Goal: Task Accomplishment & Management: Manage account settings

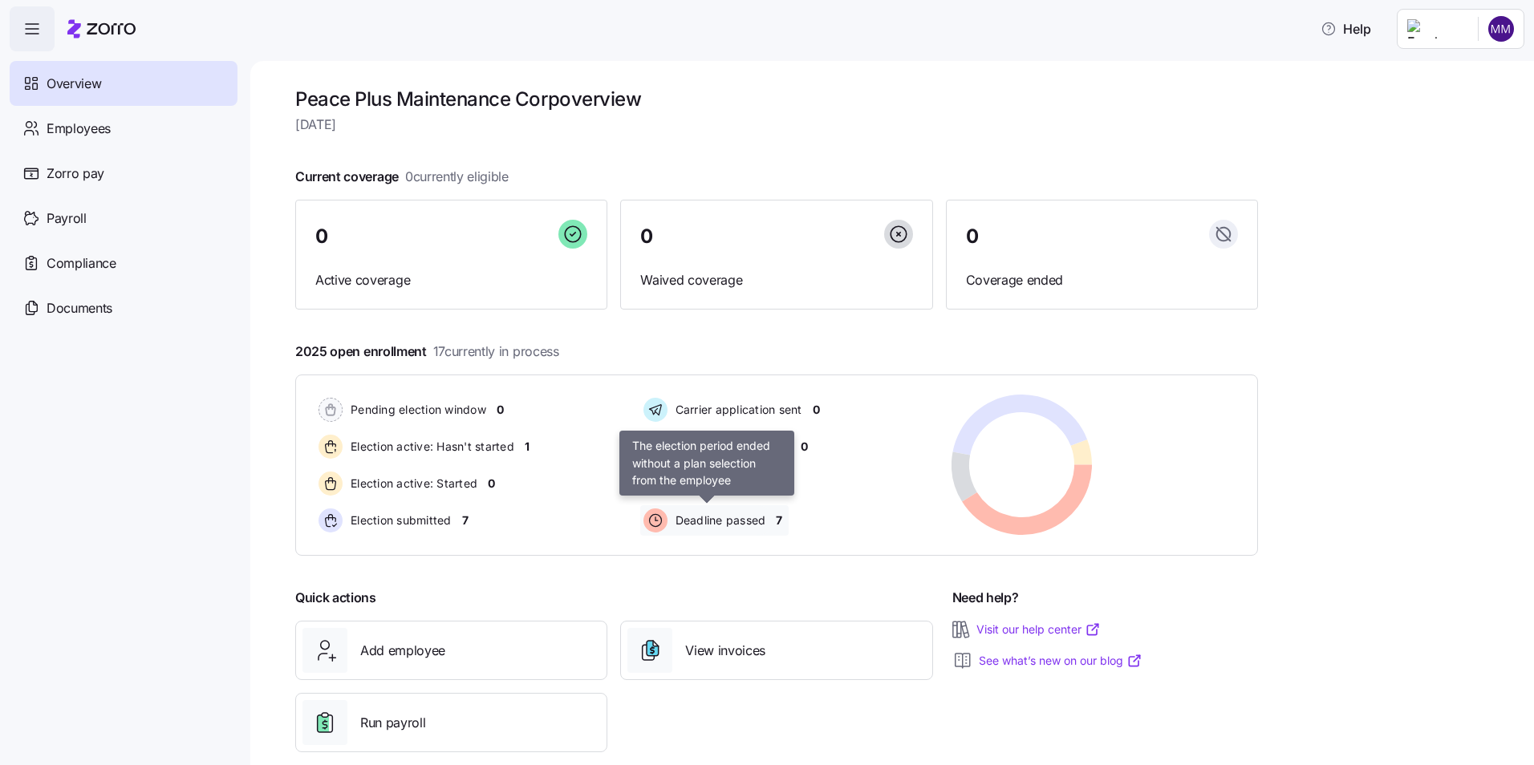
click at [728, 522] on span "Deadline passed" at bounding box center [718, 521] width 95 height 16
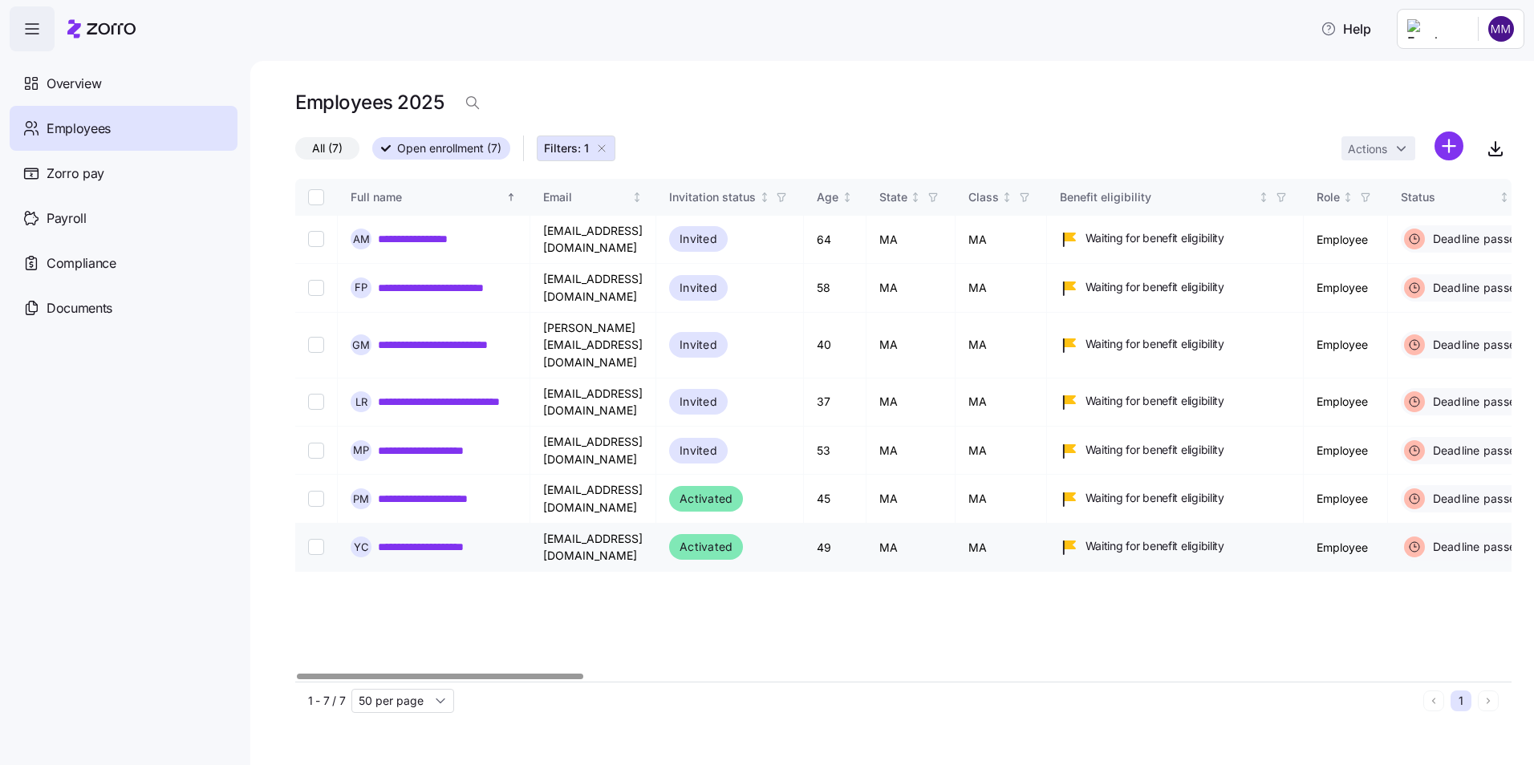
click at [322, 539] on input "Select record 7" at bounding box center [316, 547] width 16 height 16
checkbox input "true"
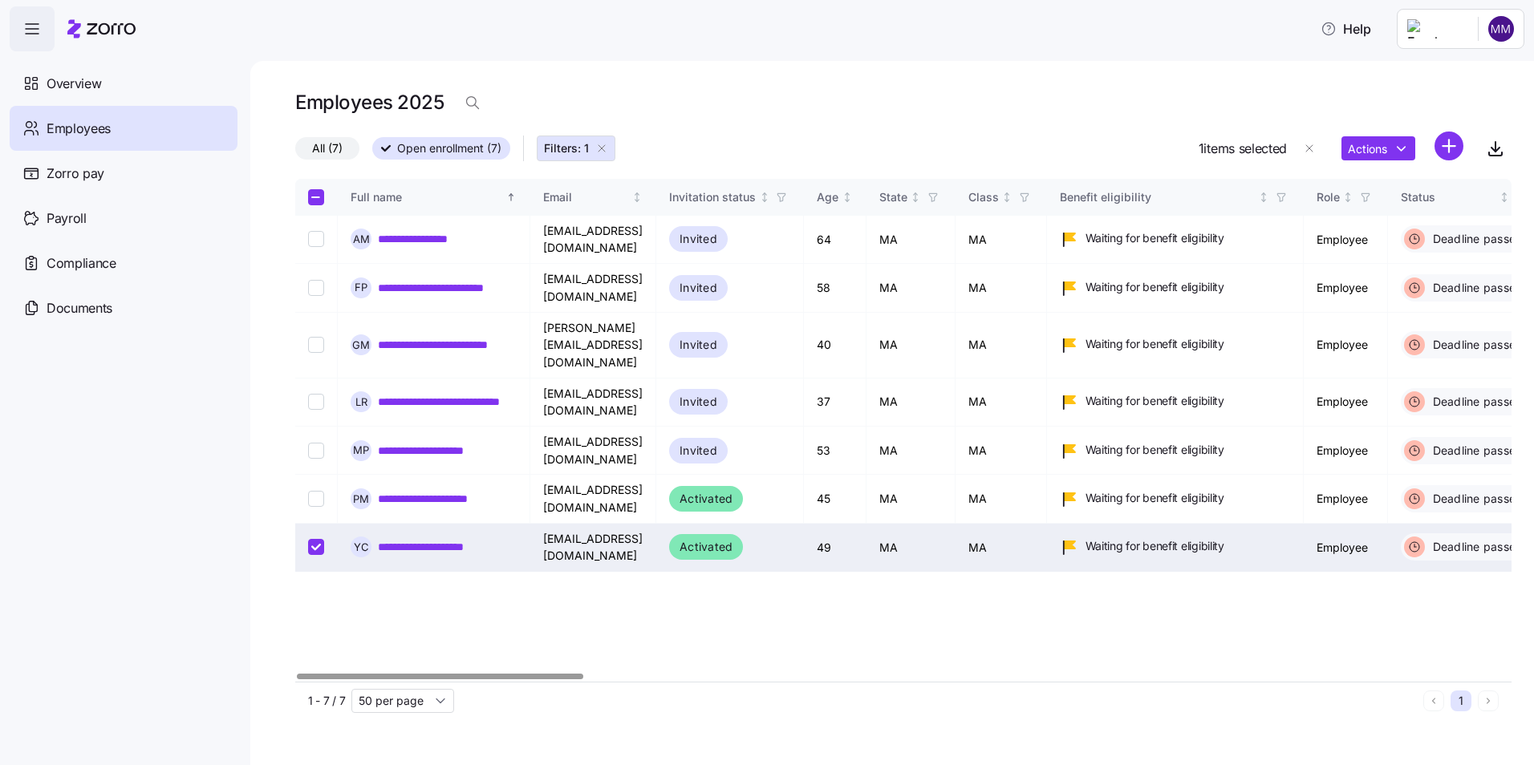
click at [396, 539] on link "**********" at bounding box center [438, 547] width 121 height 16
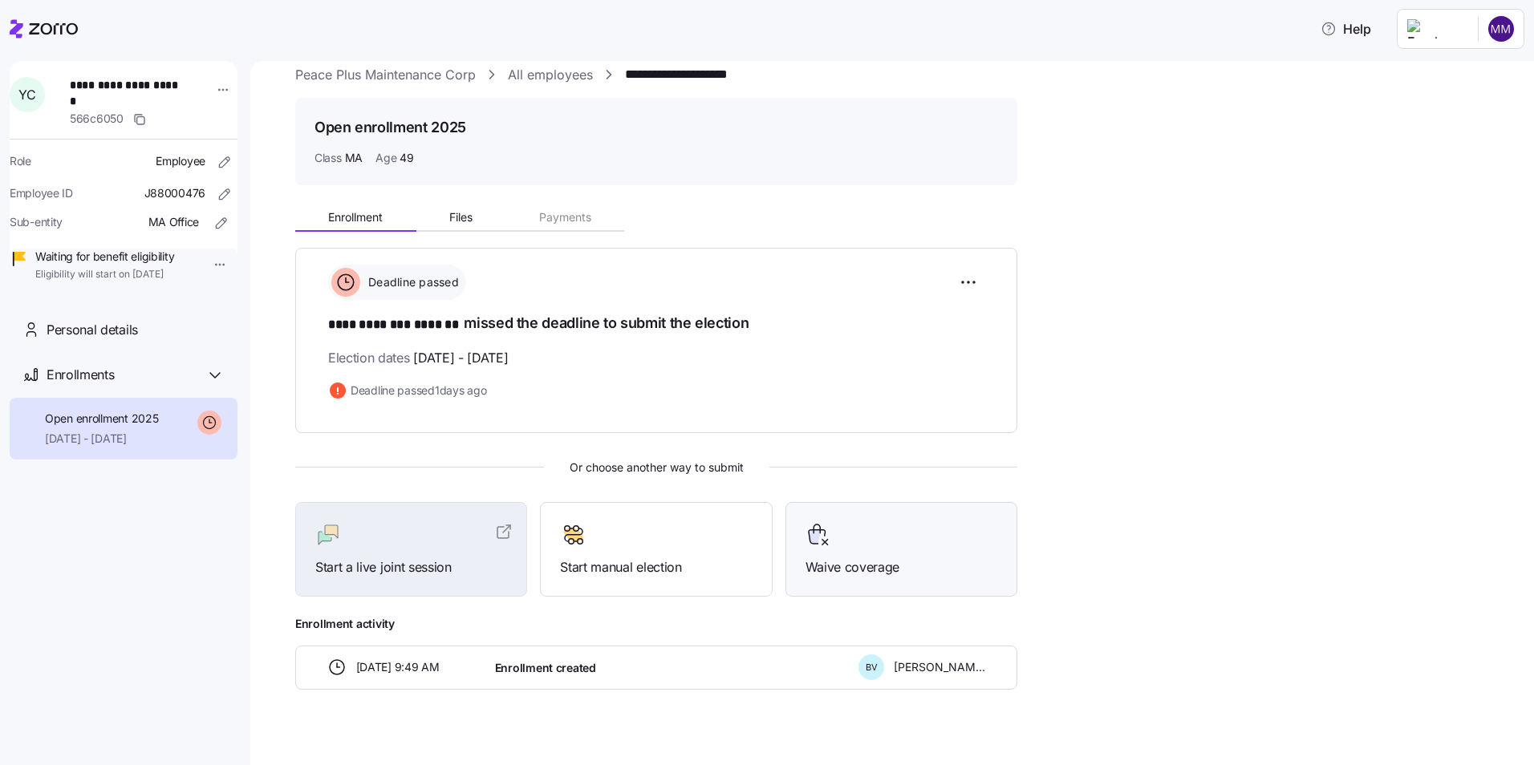
scroll to position [41, 0]
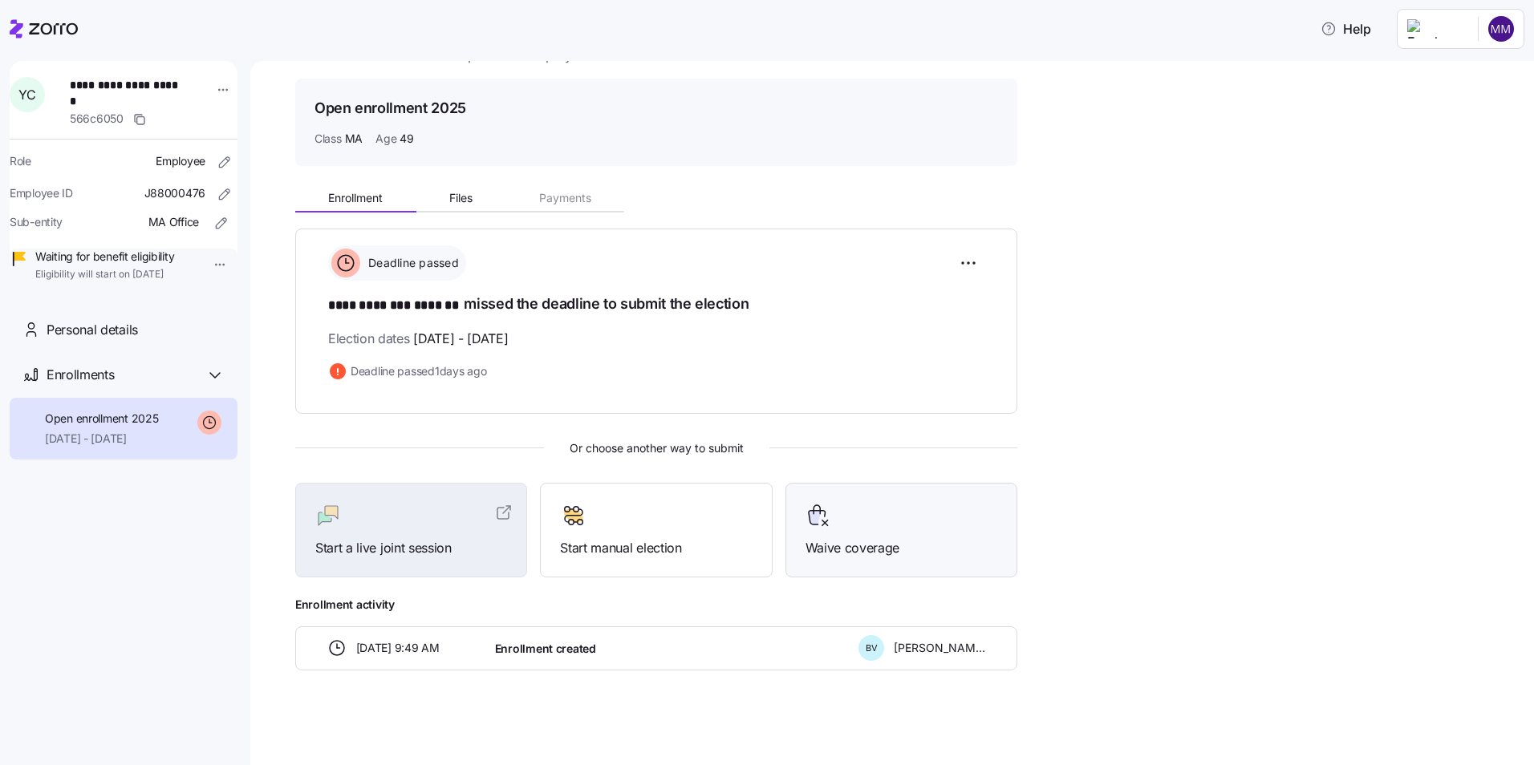
click at [868, 531] on div "Waive coverage" at bounding box center [902, 530] width 192 height 55
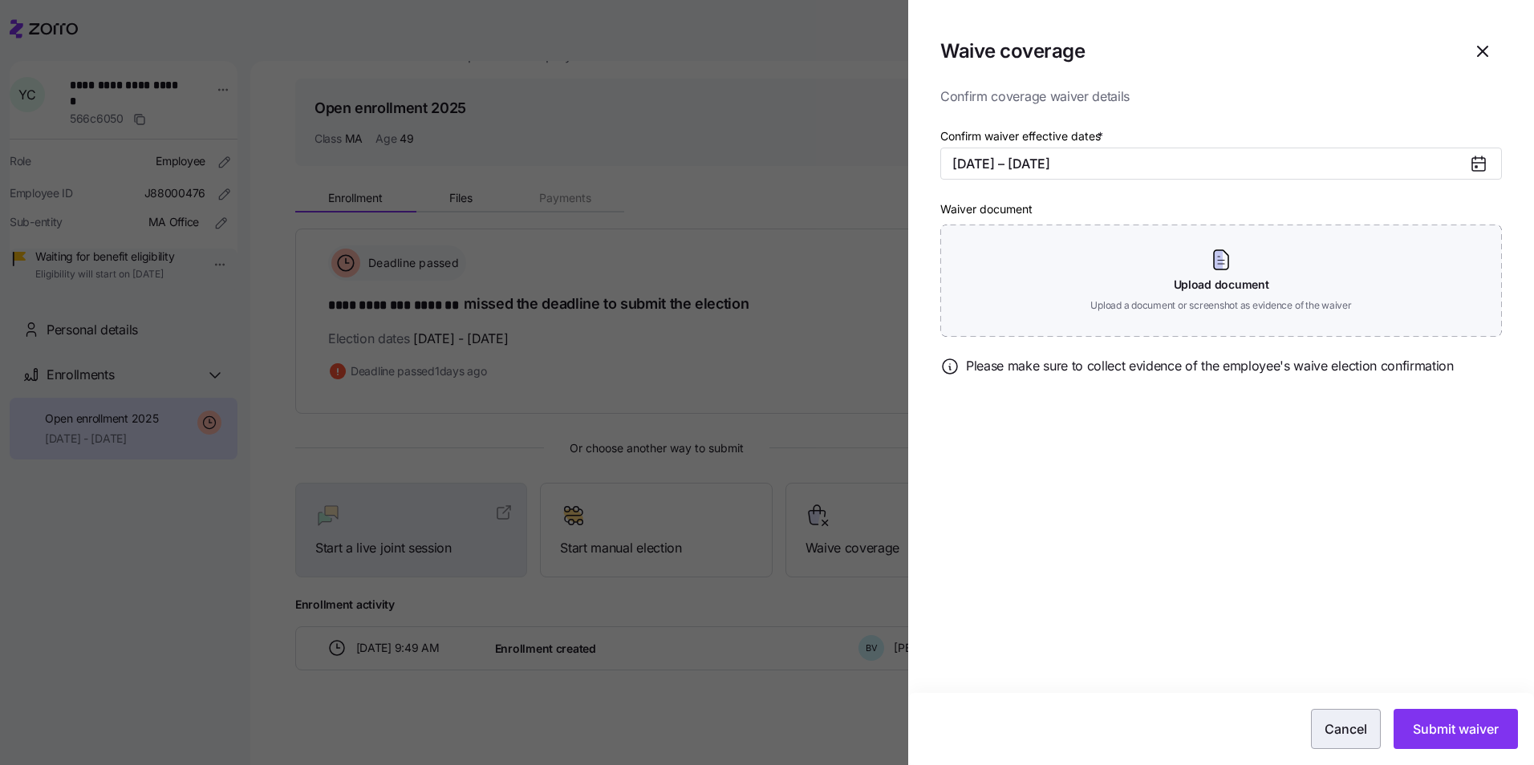
click at [1349, 724] on span "Cancel" at bounding box center [1346, 729] width 43 height 19
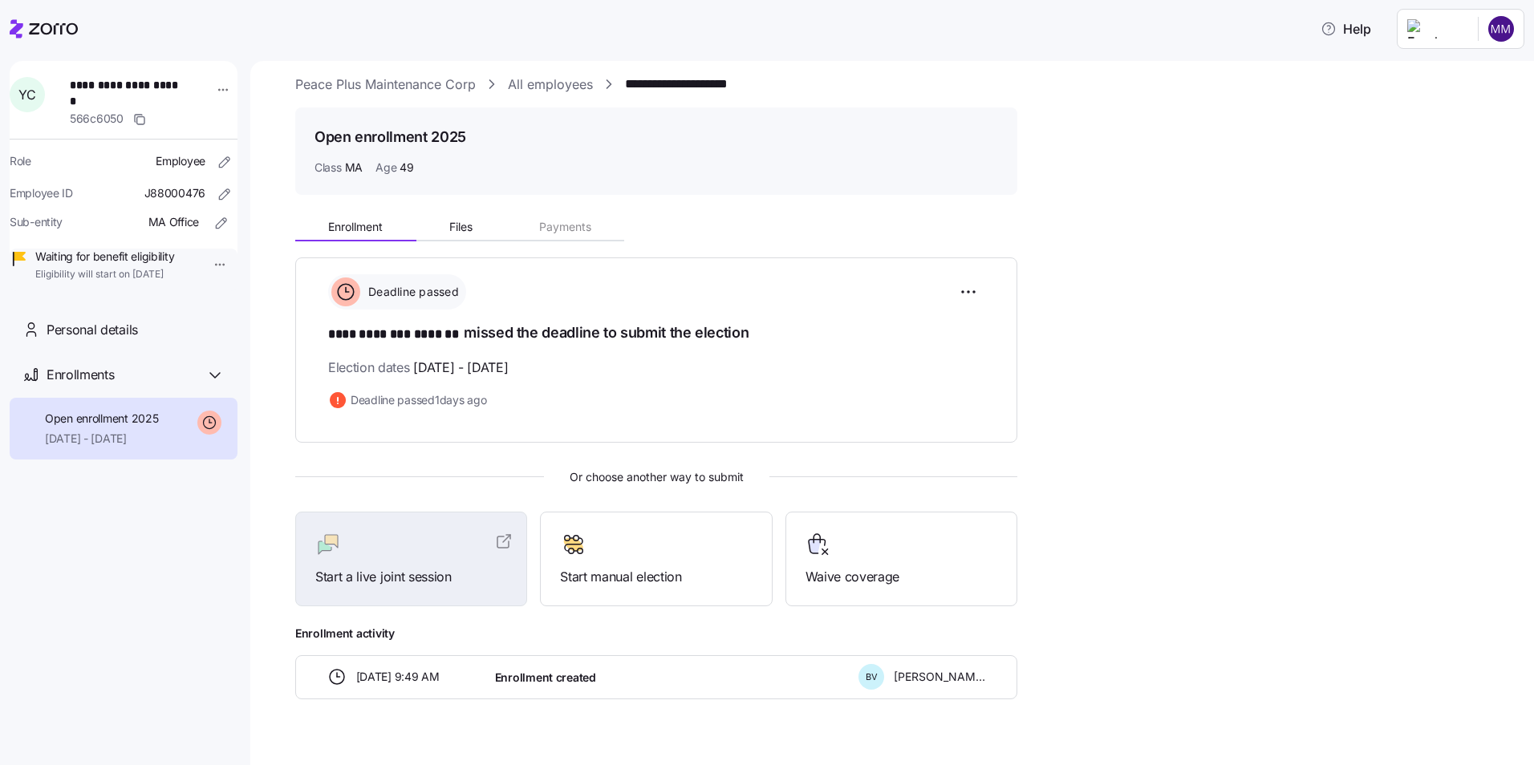
scroll to position [0, 0]
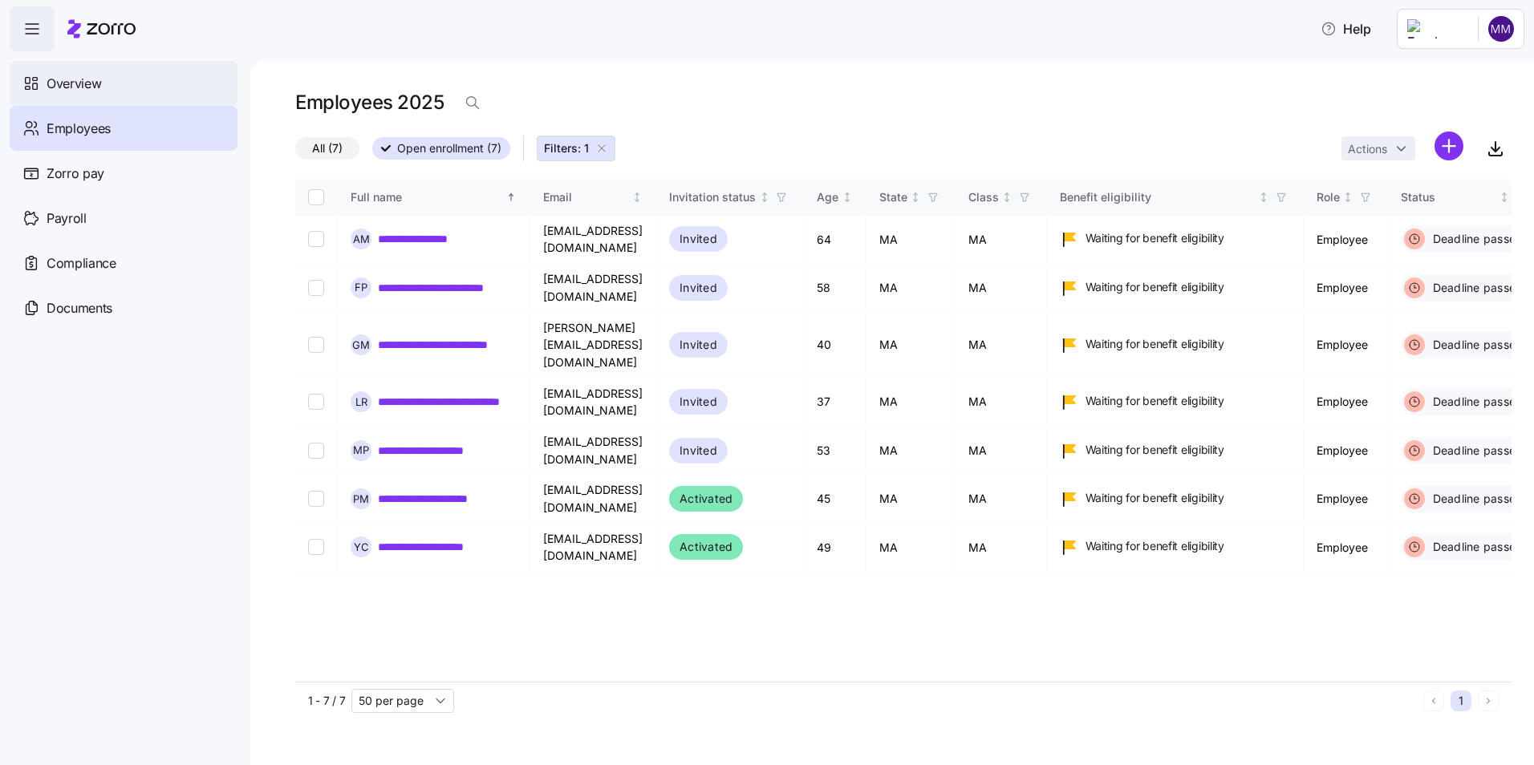
click at [58, 82] on span "Overview" at bounding box center [74, 84] width 55 height 20
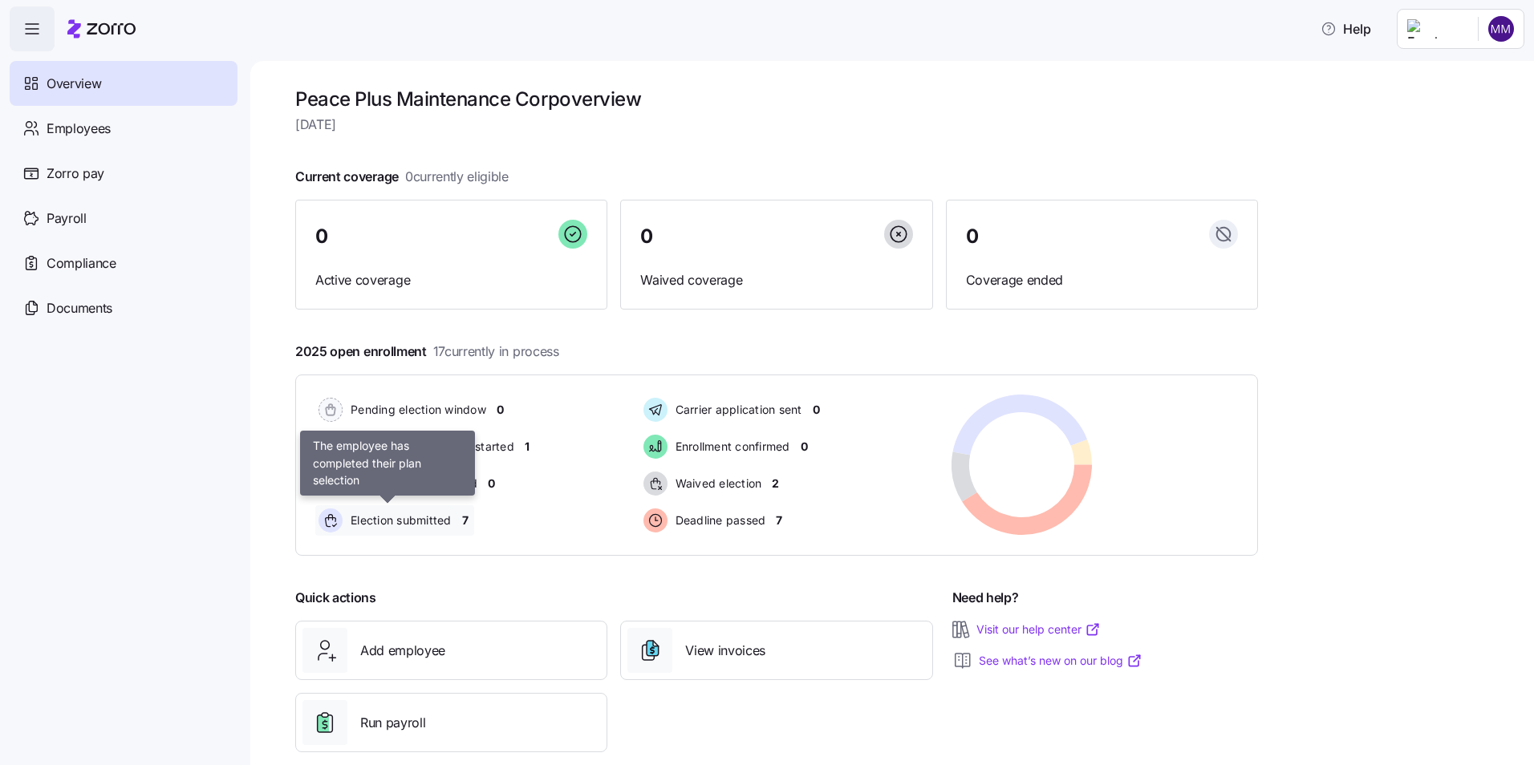
click at [385, 522] on span "Election submitted" at bounding box center [399, 521] width 106 height 16
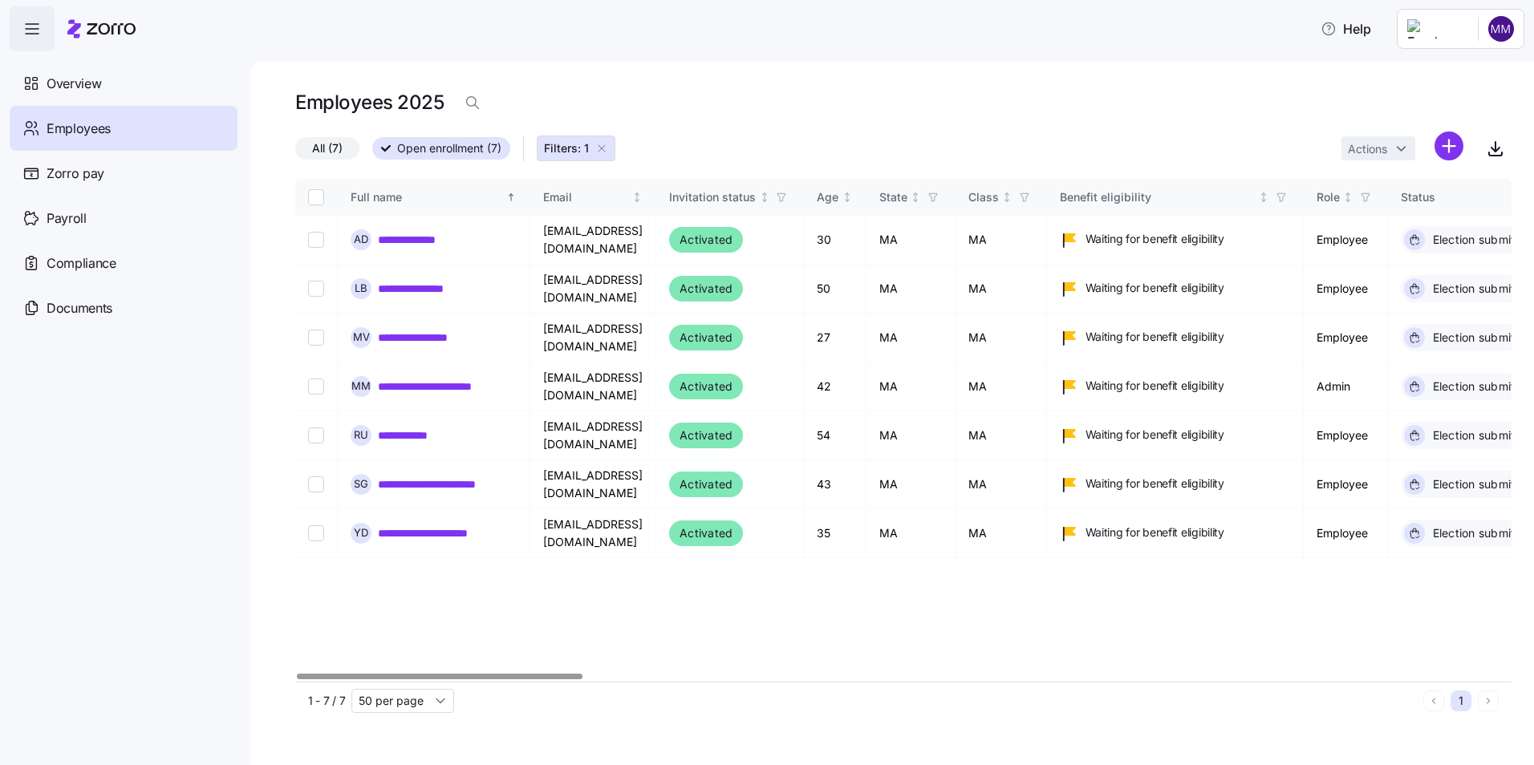
scroll to position [0, 3958]
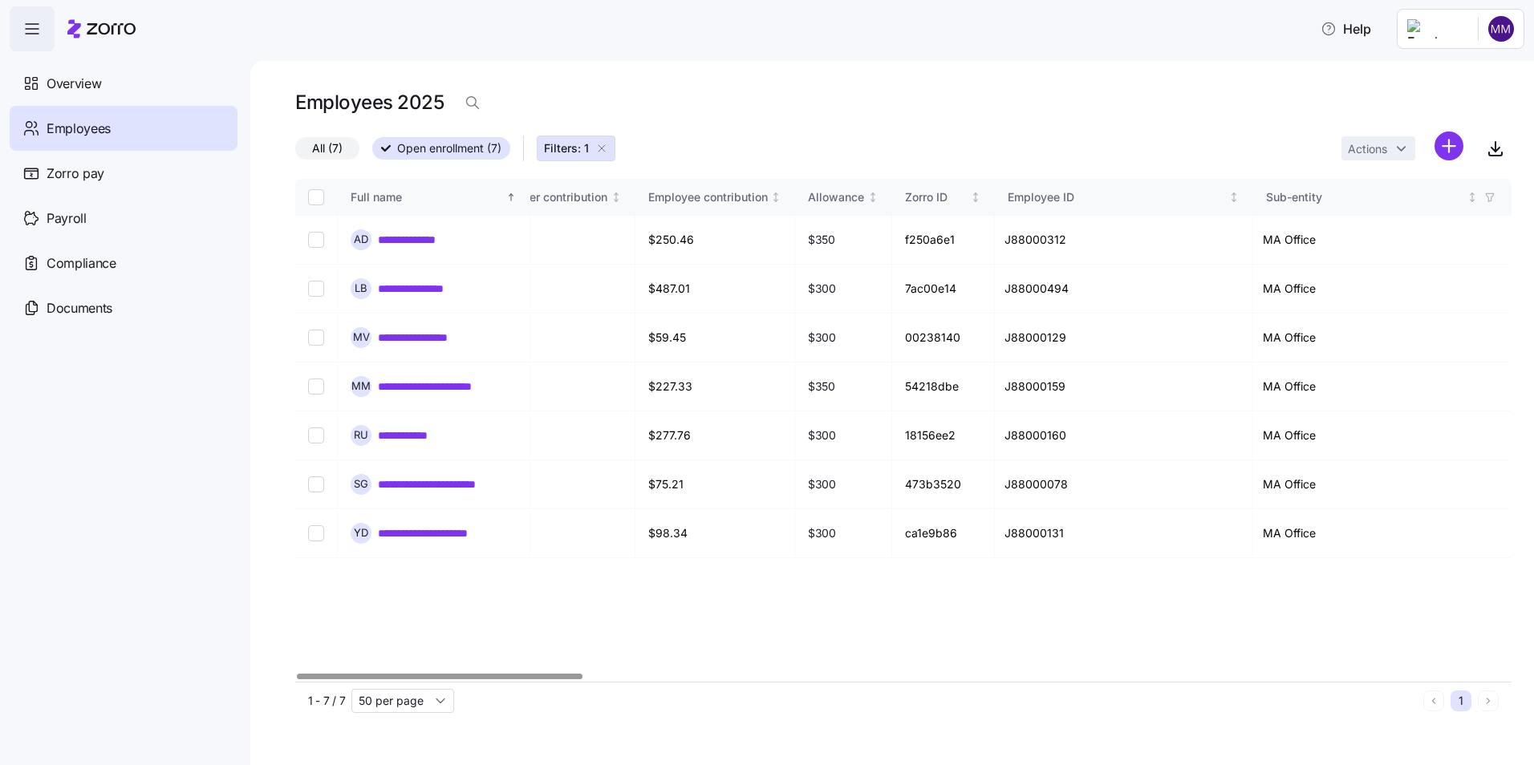
click at [1496, 672] on div at bounding box center [903, 677] width 1216 height 10
click at [1505, 674] on div at bounding box center [1367, 677] width 285 height 6
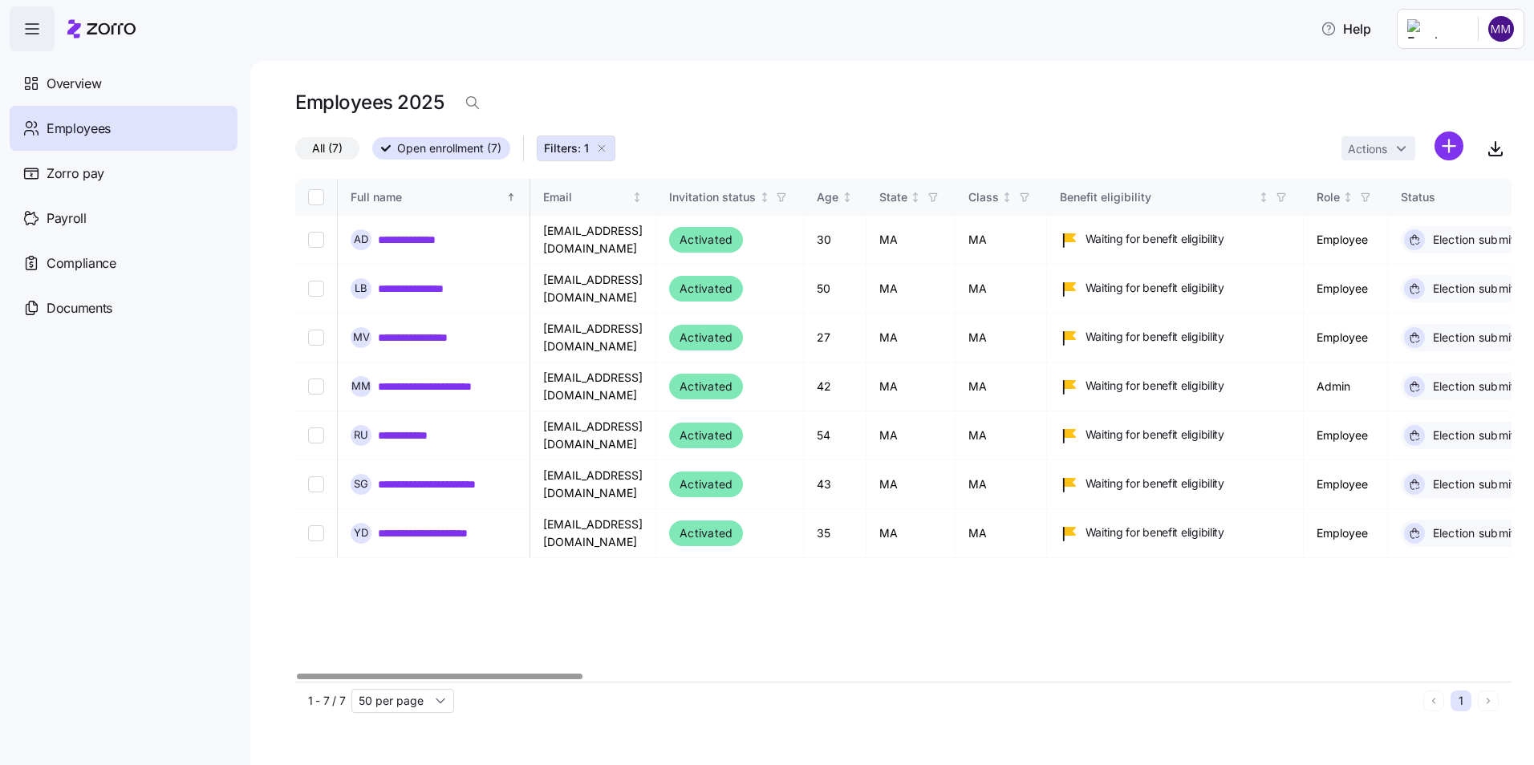
click at [298, 678] on div at bounding box center [903, 677] width 1216 height 10
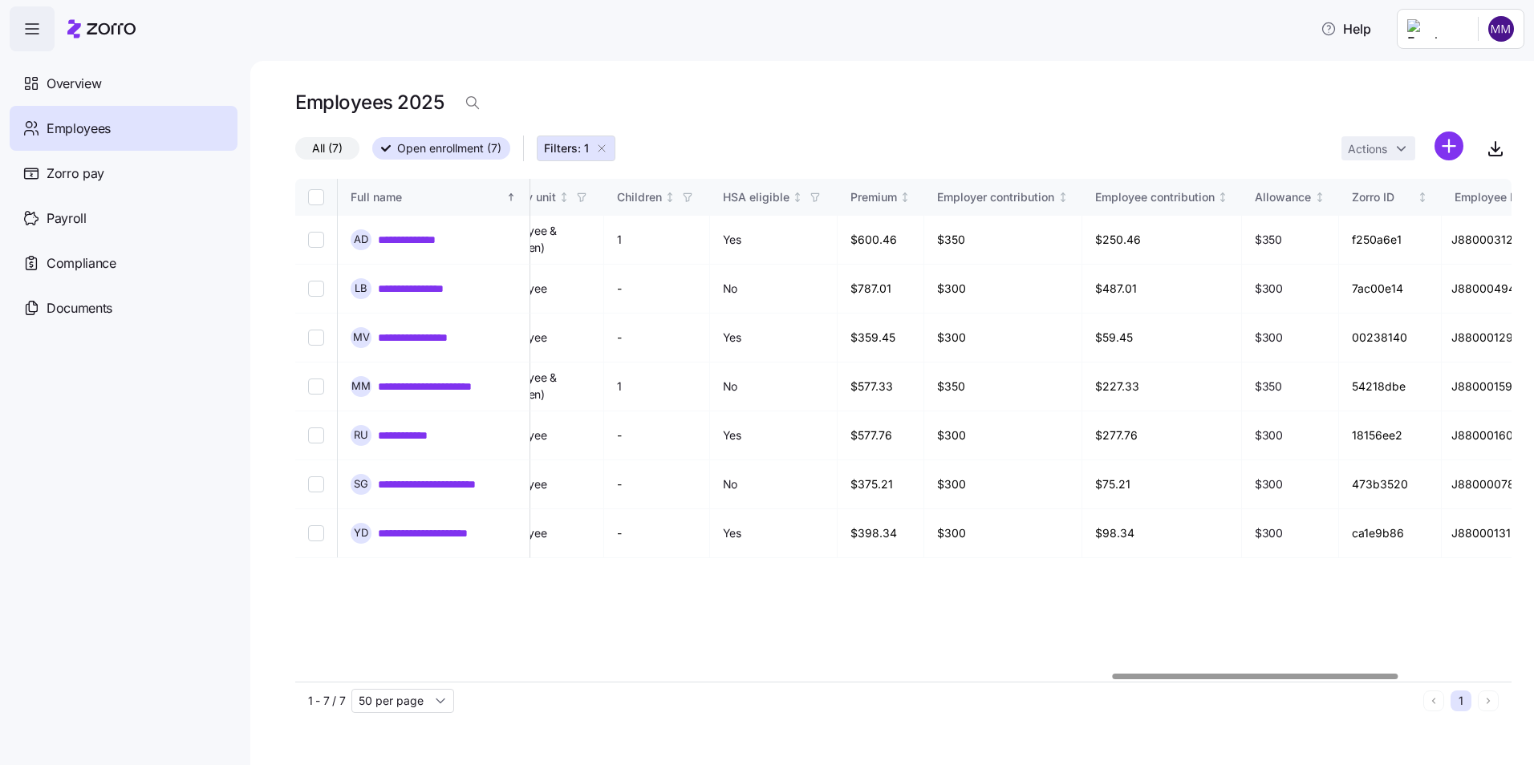
scroll to position [0, 3485]
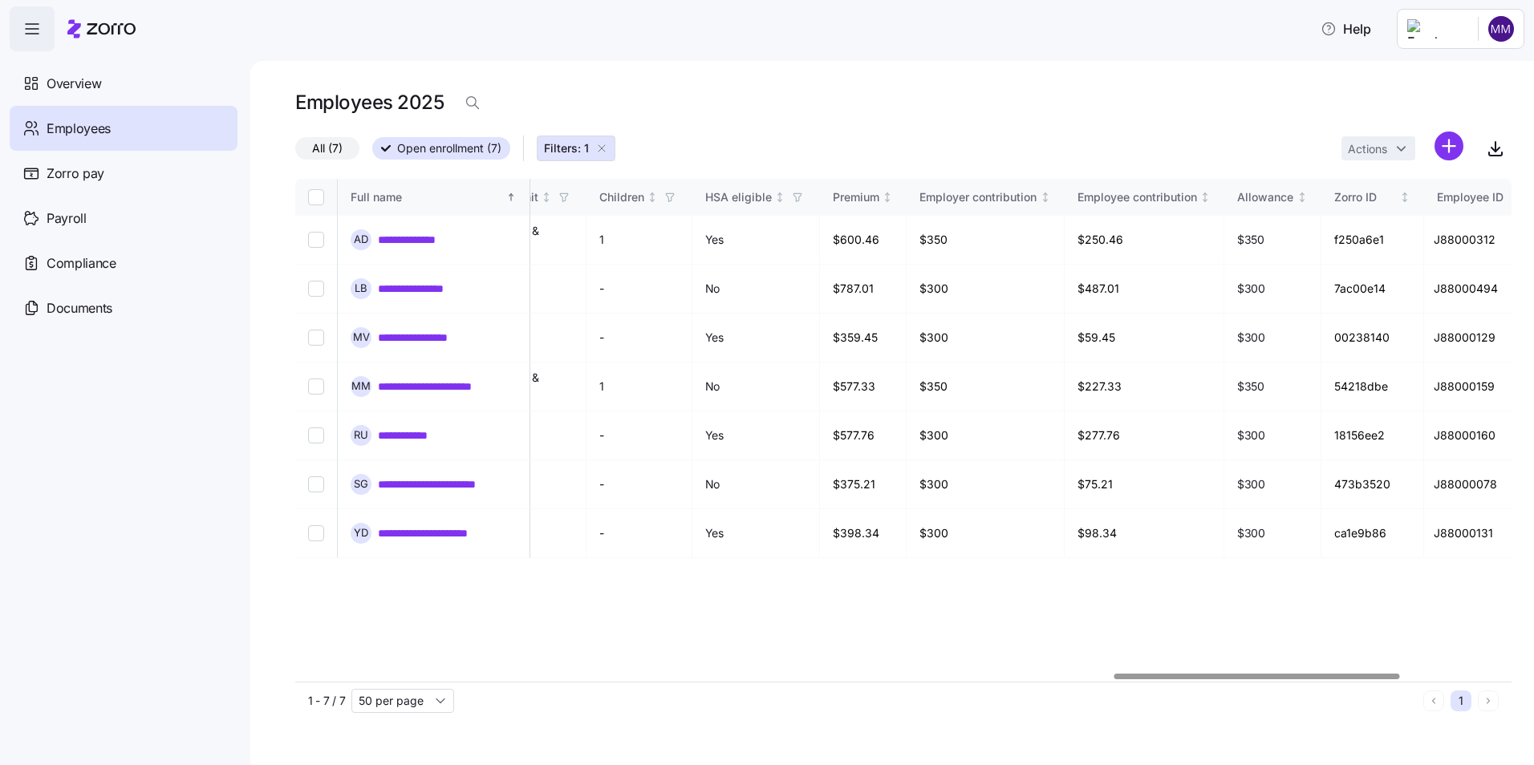
click at [1280, 680] on div at bounding box center [1256, 677] width 285 height 6
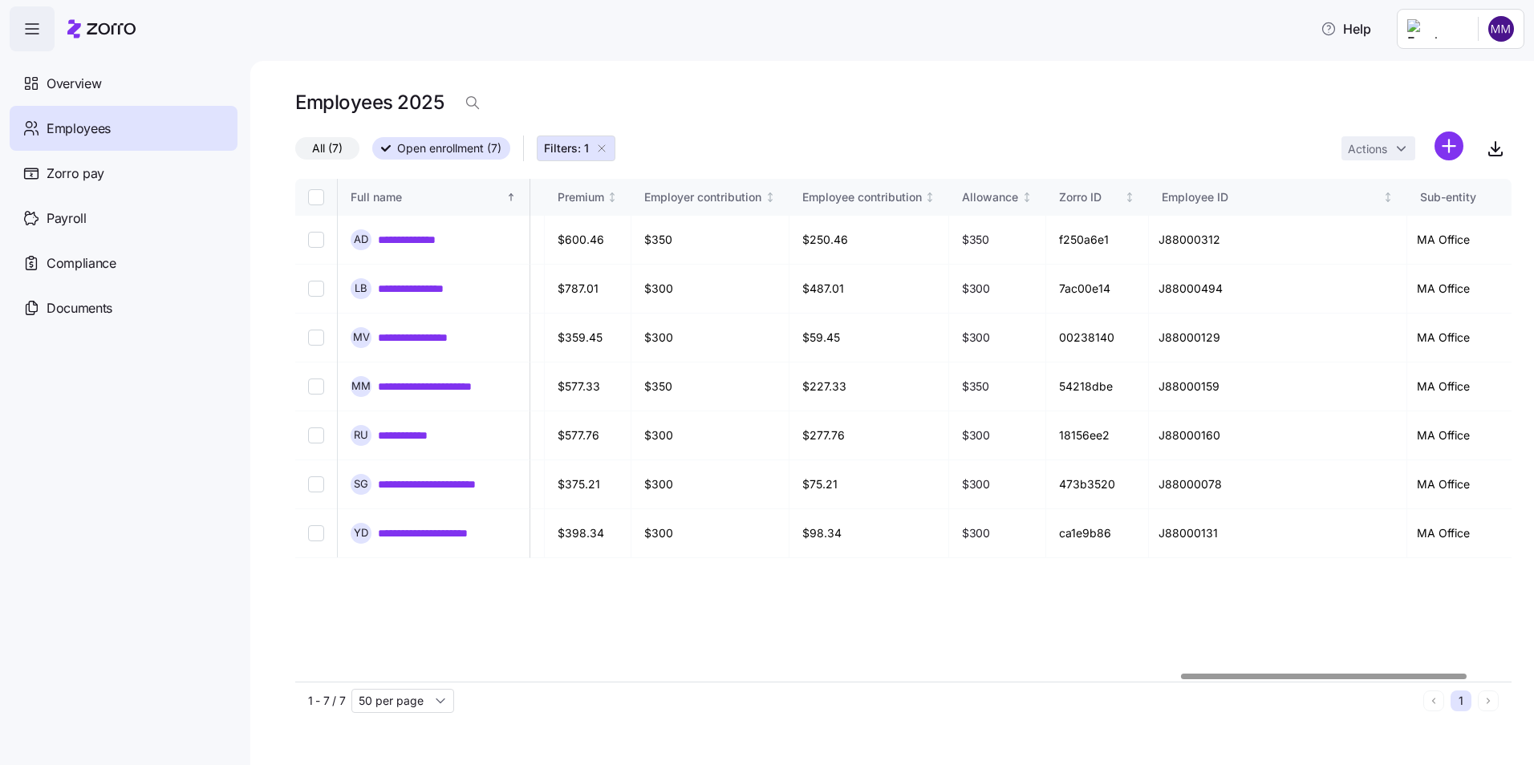
scroll to position [0, 3785]
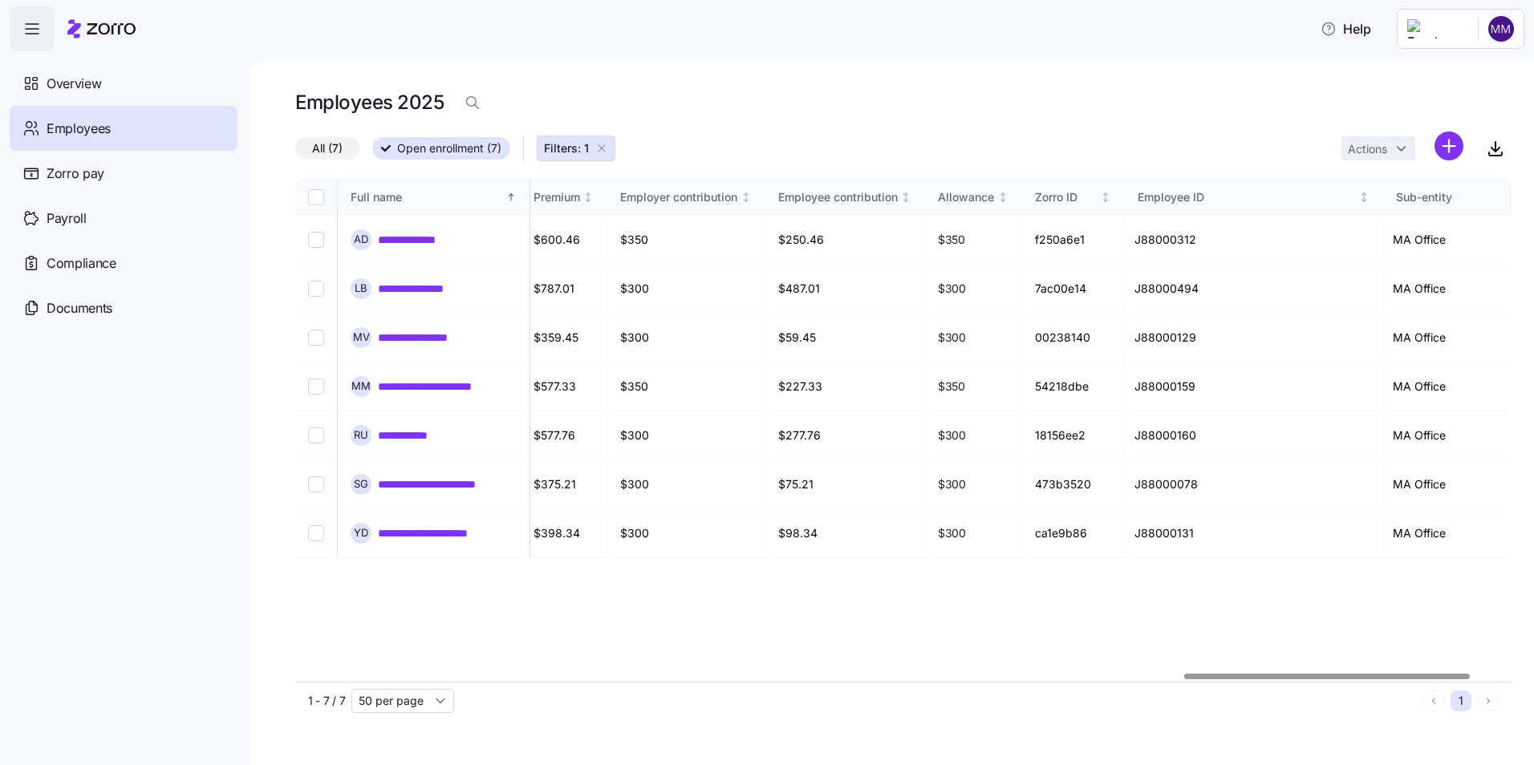
click at [1349, 677] on div at bounding box center [1326, 677] width 285 height 6
click at [68, 81] on span "Overview" at bounding box center [74, 84] width 55 height 20
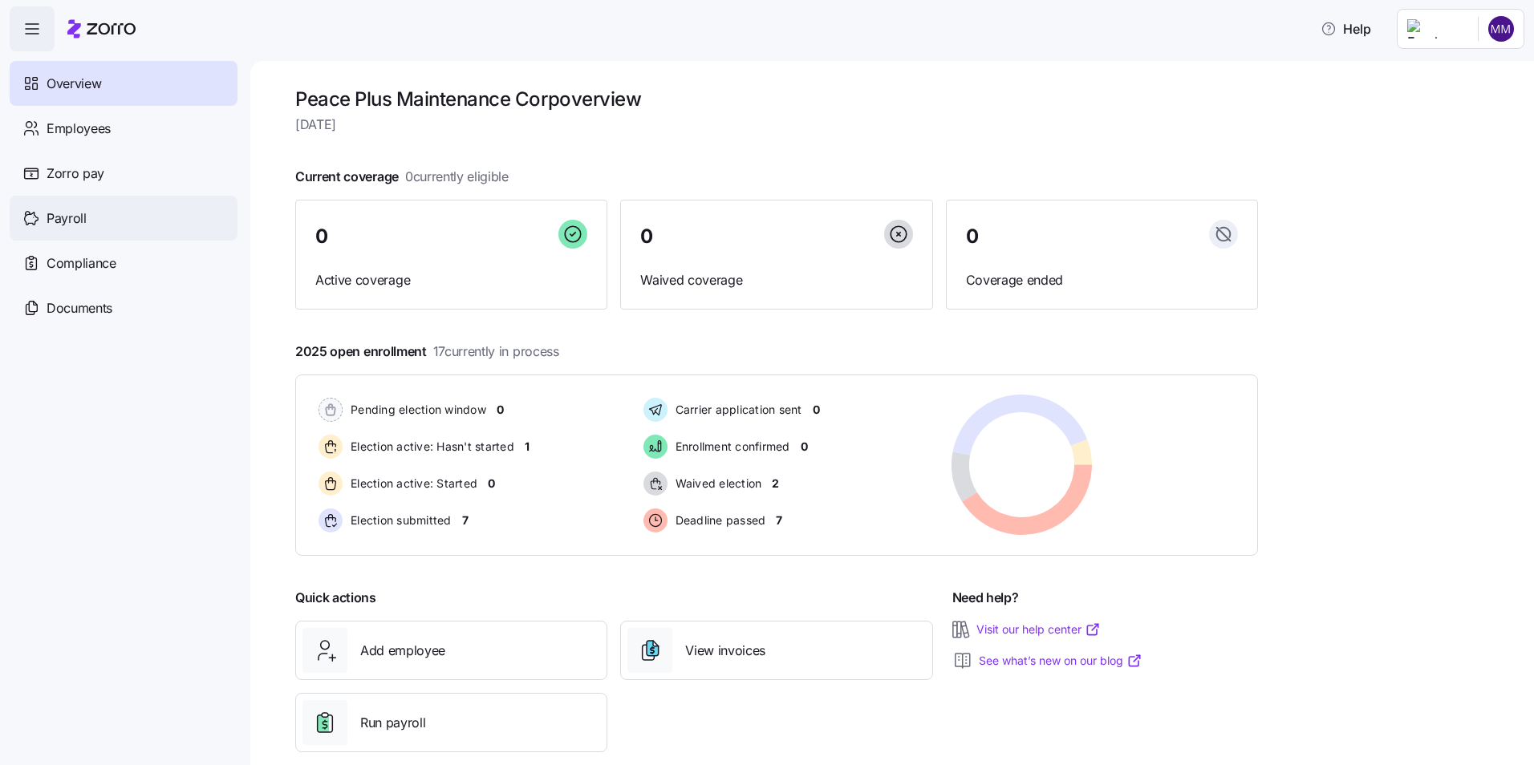
click at [71, 214] on span "Payroll" at bounding box center [67, 219] width 40 height 20
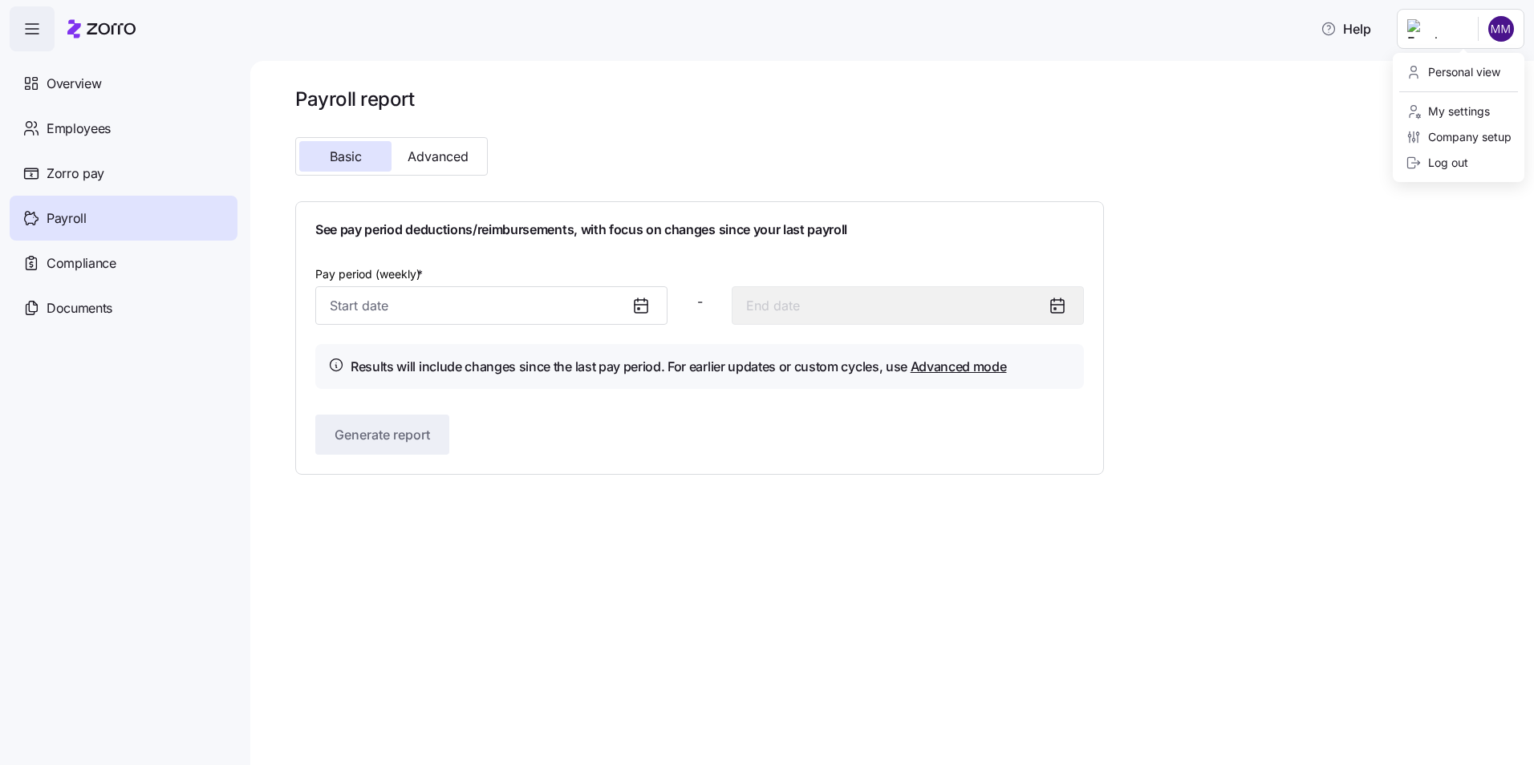
click at [1504, 29] on html "Help Overview Employees Zorro pay Payroll Compliance Documents Payroll report B…" at bounding box center [767, 378] width 1534 height 756
click at [1459, 163] on div "Log out" at bounding box center [1437, 163] width 63 height 18
